Goal: Communication & Community: Answer question/provide support

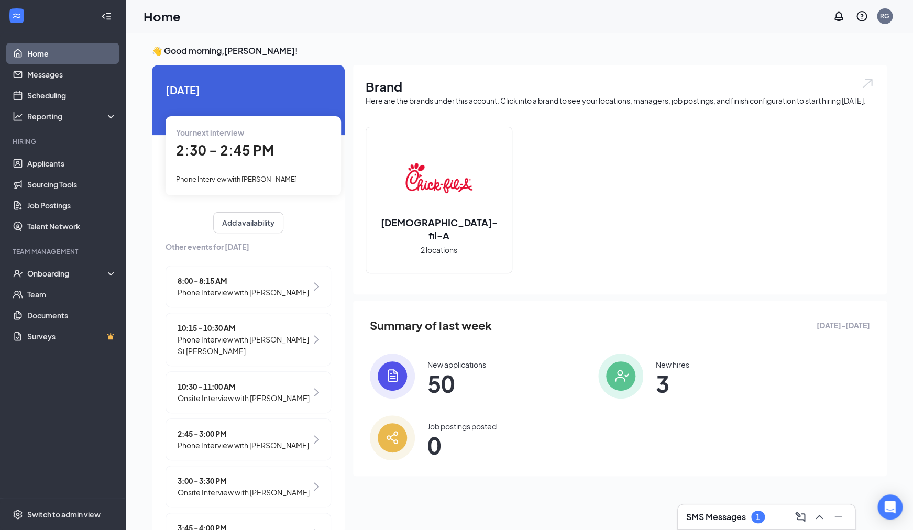
click at [742, 521] on h3 "SMS Messages" at bounding box center [716, 517] width 60 height 12
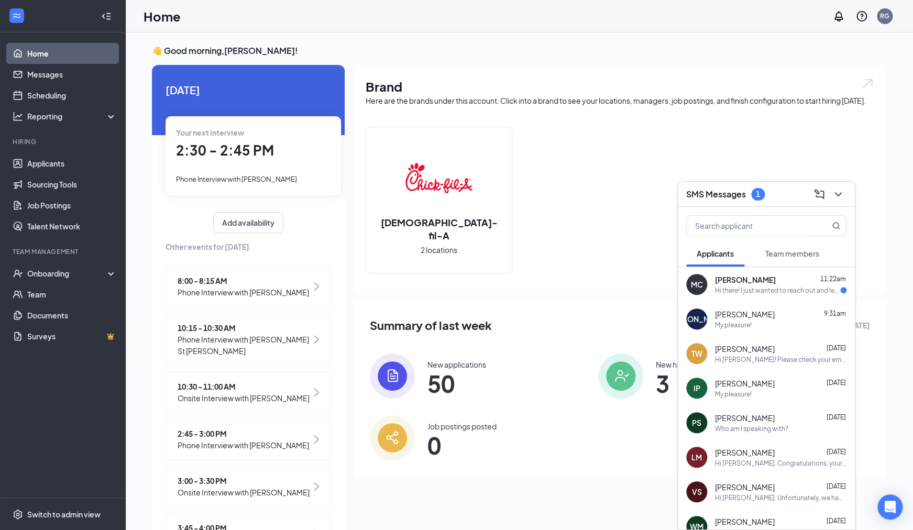
click at [787, 283] on div "[PERSON_NAME] 11:22am" at bounding box center [781, 280] width 132 height 10
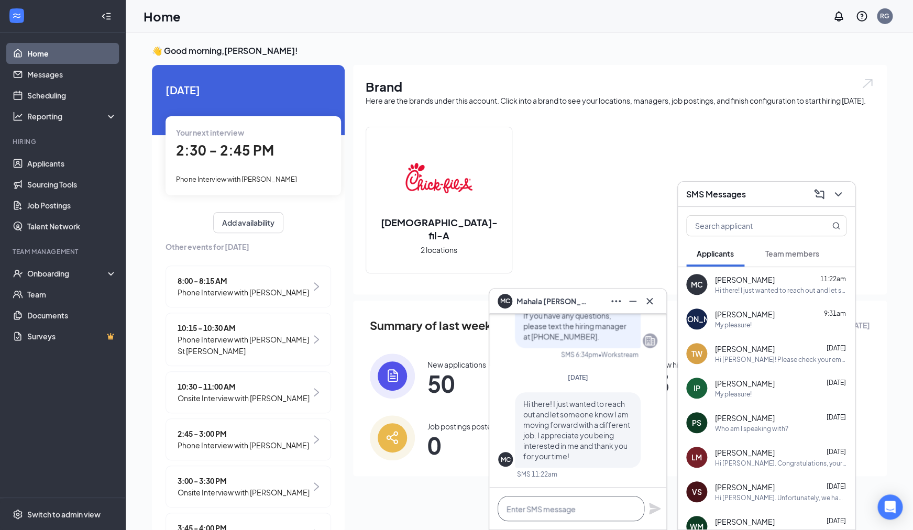
click at [577, 512] on textarea at bounding box center [571, 508] width 147 height 25
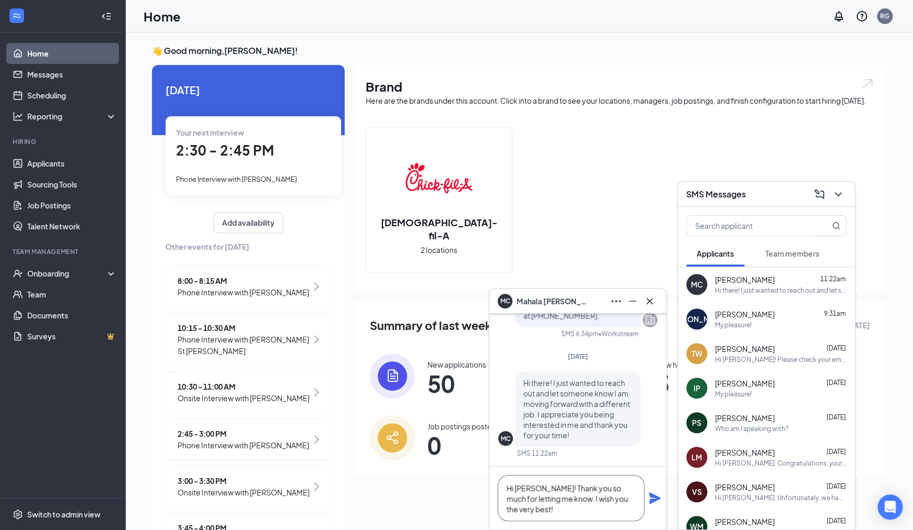
click at [570, 500] on textarea "Hi [PERSON_NAME]! Thank you so much for letting me know. I wish you the very be…" at bounding box center [571, 498] width 147 height 46
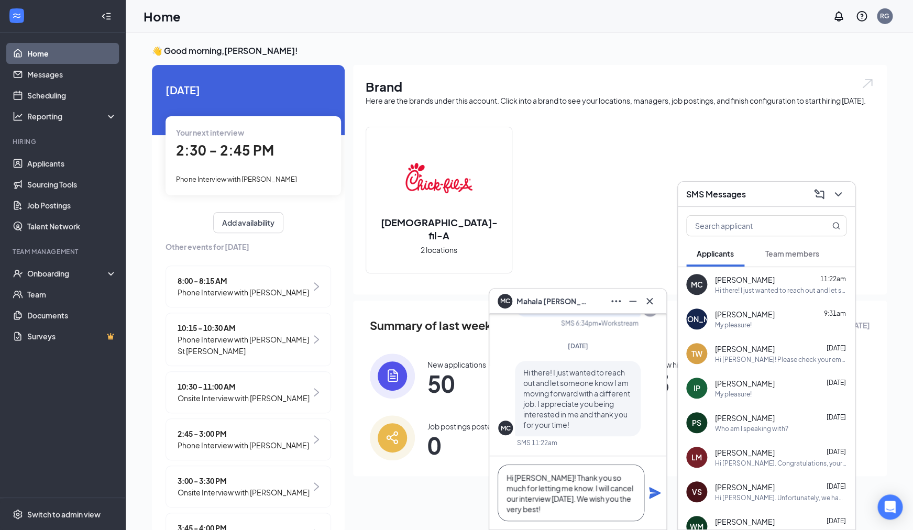
click at [563, 513] on textarea "Hi [PERSON_NAME]! Thank you so much for letting me know. I will cancel our inte…" at bounding box center [571, 493] width 147 height 57
click at [540, 502] on textarea "Hi [PERSON_NAME]! Thank you so much for letting me know. I will cancel our inte…" at bounding box center [571, 493] width 147 height 57
type textarea "Hi [PERSON_NAME]! Thank you so much for letting me know. I will cancel our inte…"
click at [657, 495] on icon "Plane" at bounding box center [655, 493] width 12 height 12
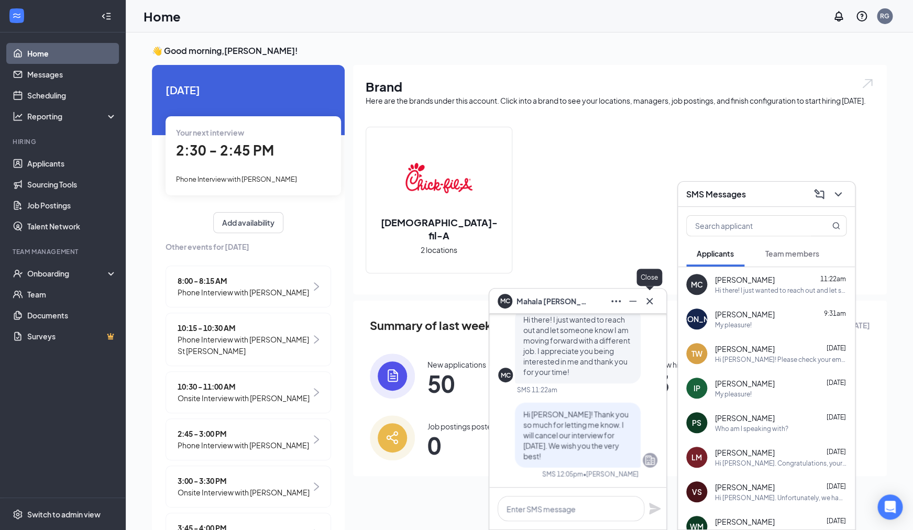
click at [652, 302] on icon "Cross" at bounding box center [650, 301] width 6 height 6
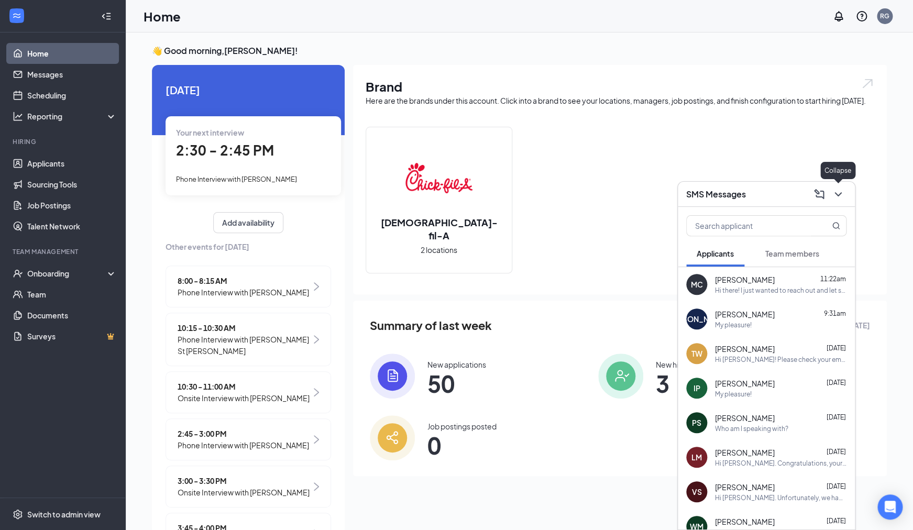
click at [836, 193] on icon "ChevronDown" at bounding box center [838, 194] width 13 height 13
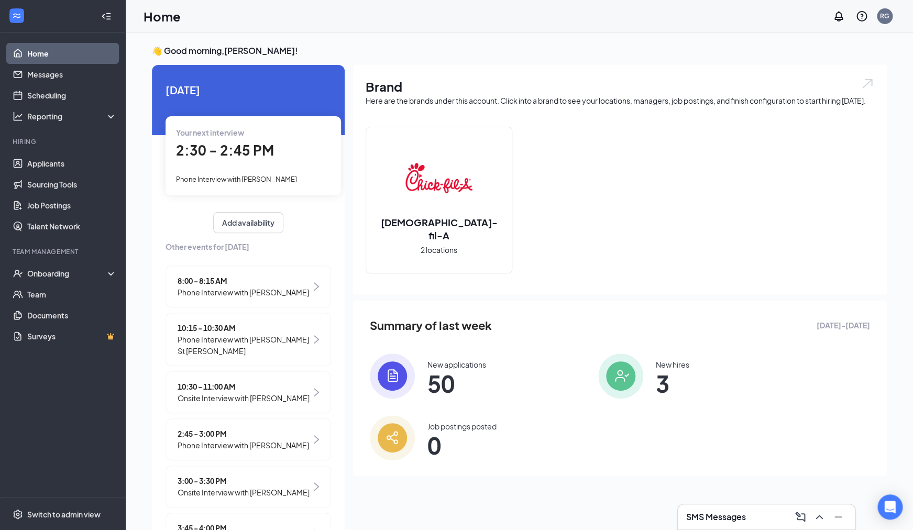
click at [33, 54] on link "Home" at bounding box center [72, 53] width 90 height 21
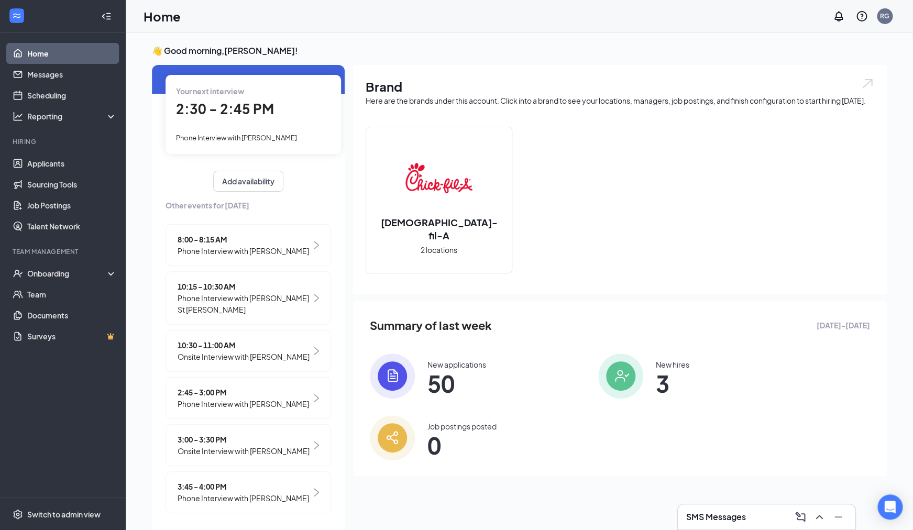
scroll to position [42, 0]
click at [247, 446] on span "Onsite Interview with [PERSON_NAME]" at bounding box center [244, 450] width 132 height 12
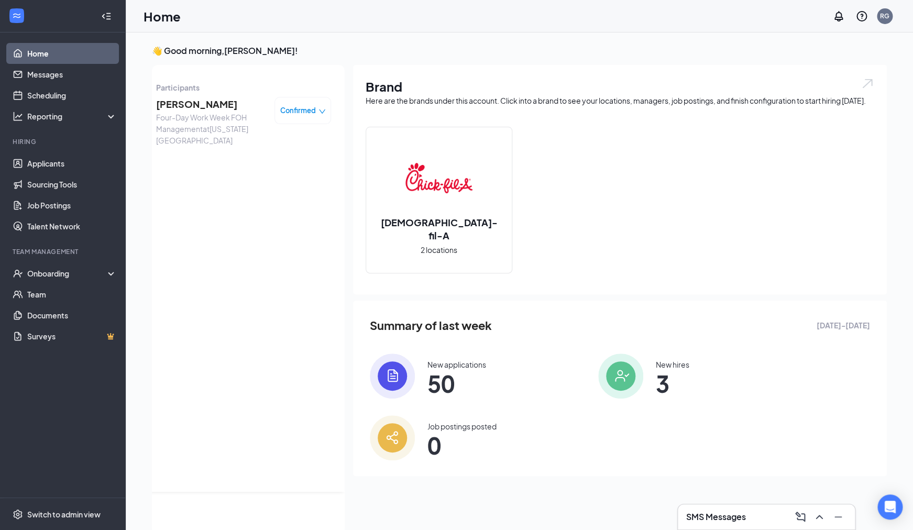
click at [208, 109] on span "[PERSON_NAME]" at bounding box center [211, 104] width 110 height 15
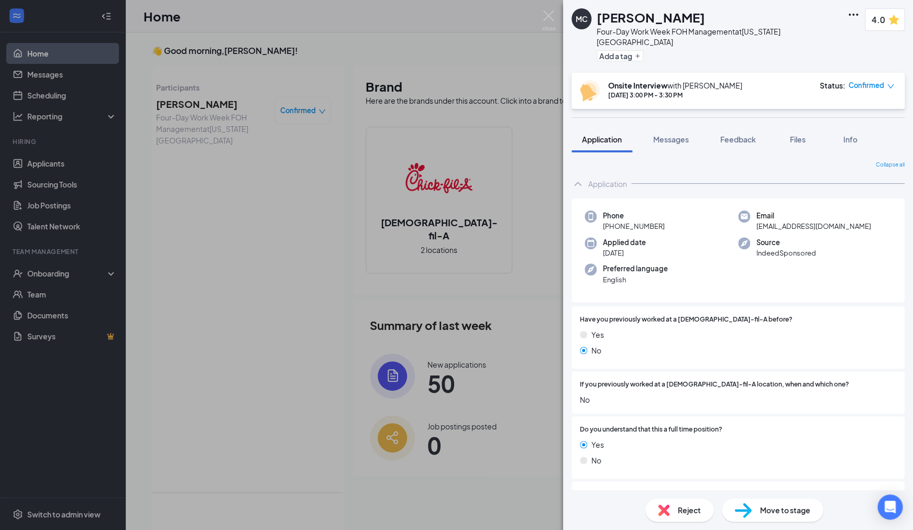
click at [863, 80] on span "Confirmed" at bounding box center [867, 85] width 36 height 10
click at [830, 159] on span "Cancel" at bounding box center [826, 159] width 25 height 12
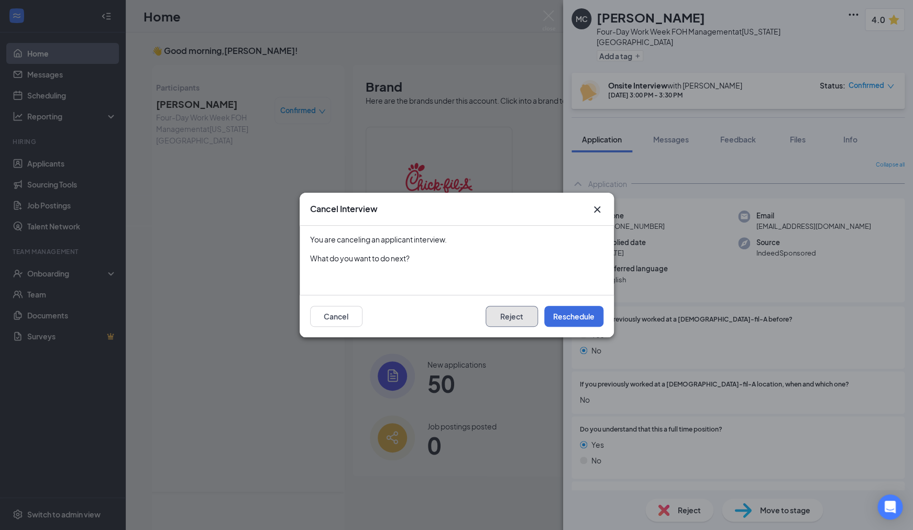
click at [517, 321] on button "Reject" at bounding box center [512, 316] width 52 height 21
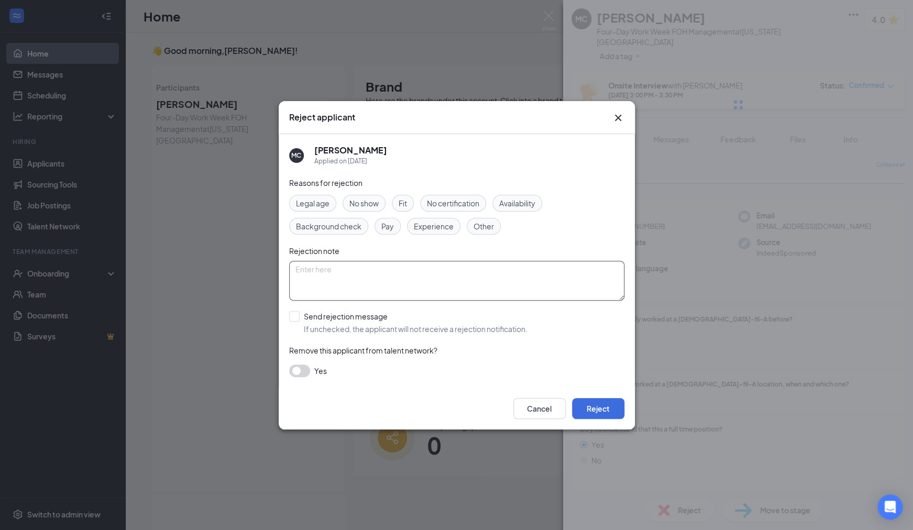
click at [396, 271] on textarea at bounding box center [456, 281] width 335 height 40
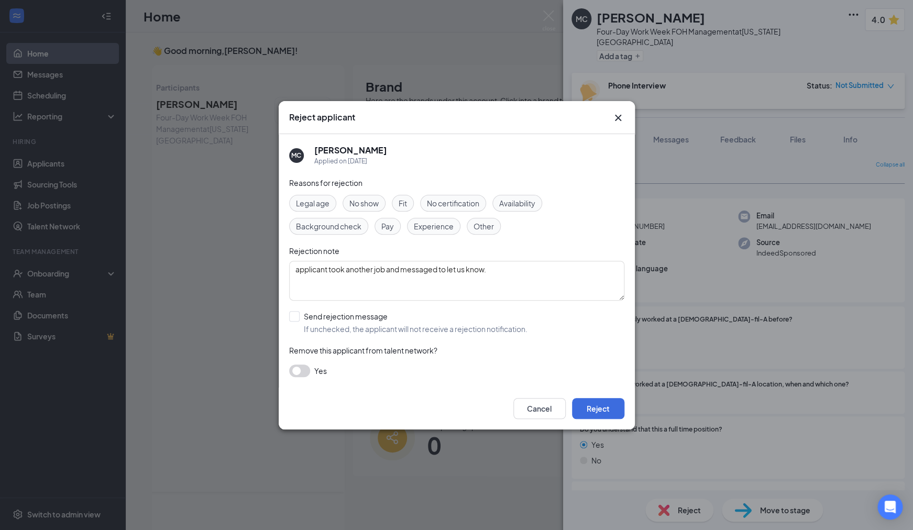
click at [486, 227] on span "Other" at bounding box center [484, 227] width 20 height 12
click at [500, 270] on textarea "applicant took another job and messaged to let us know." at bounding box center [456, 281] width 335 height 40
type textarea "applicant took another job and messaged to let us know. cancelled interview and…"
click at [588, 407] on button "Reject" at bounding box center [598, 408] width 52 height 21
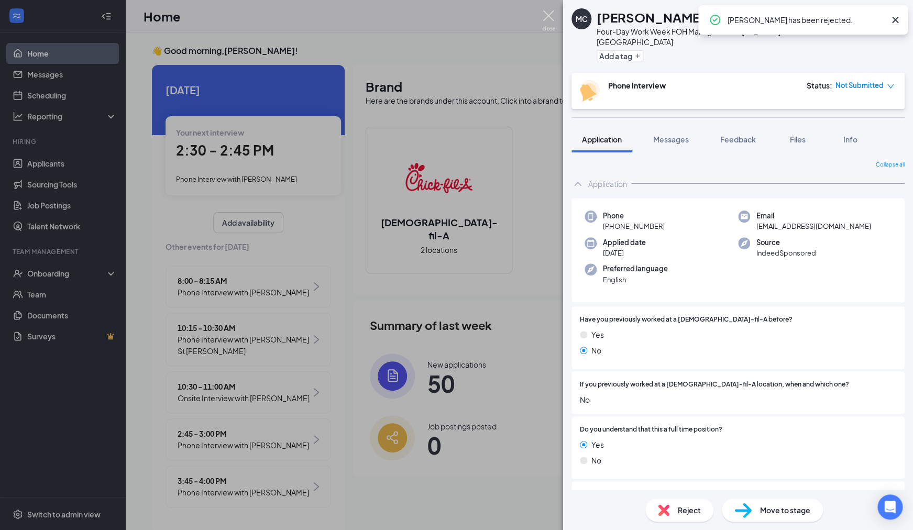
click at [550, 16] on img at bounding box center [548, 20] width 13 height 20
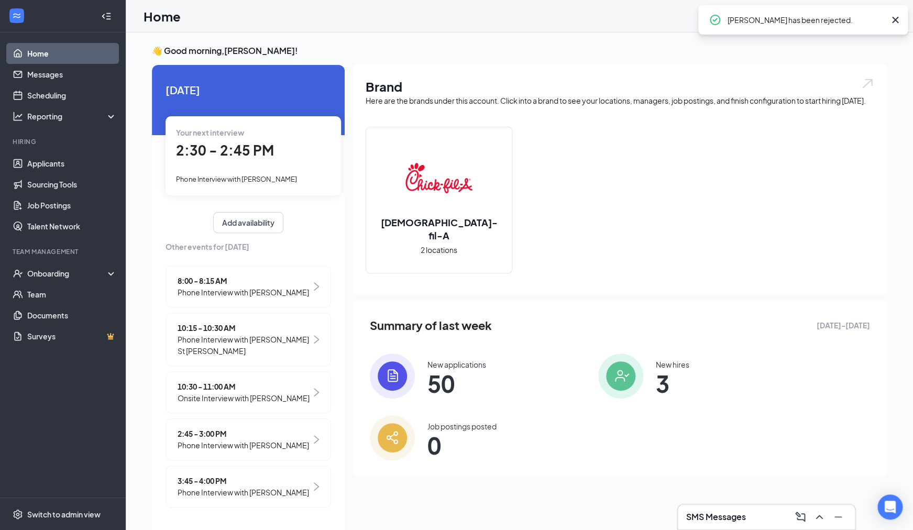
scroll to position [0, 96]
click at [60, 96] on link "Scheduling" at bounding box center [72, 95] width 90 height 21
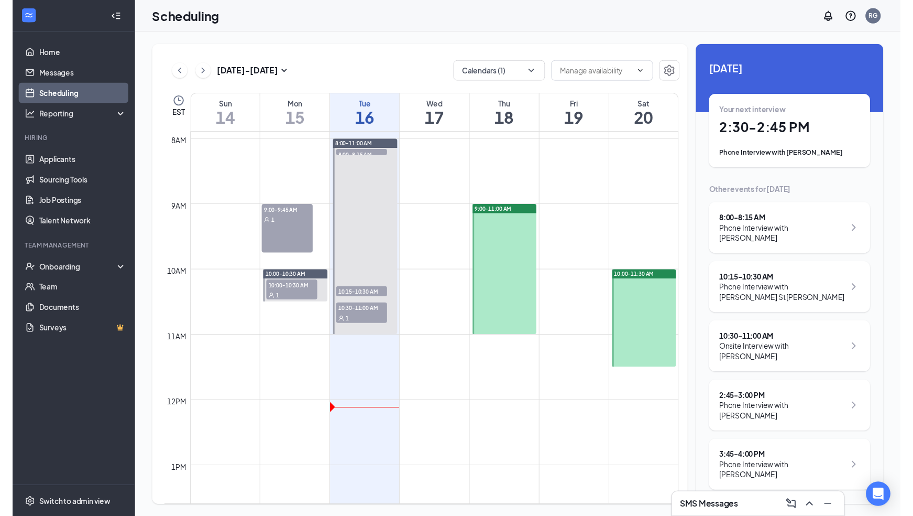
scroll to position [528, 0]
